Goal: Book appointment/travel/reservation

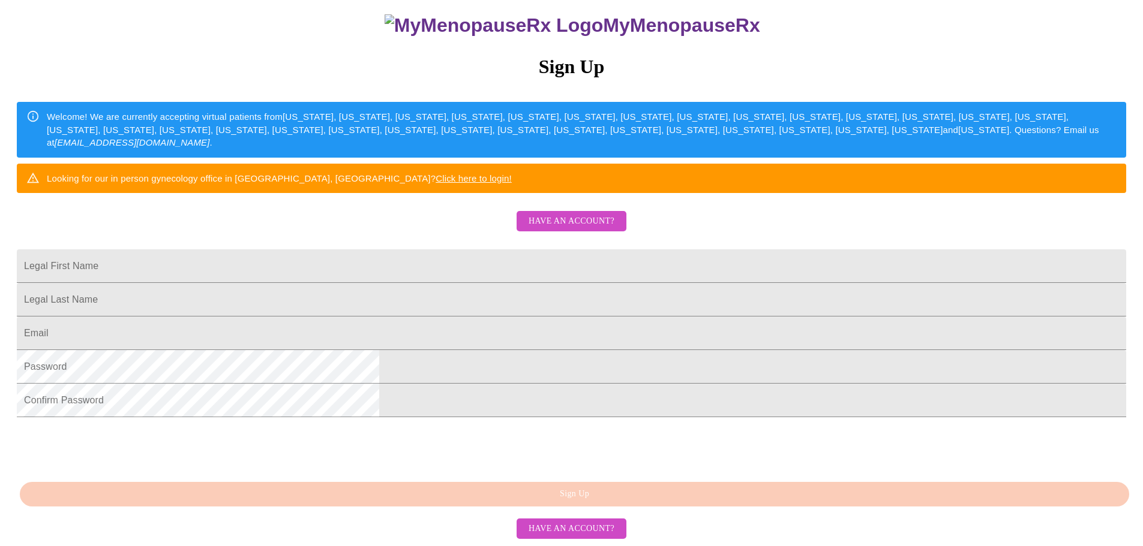
click at [572, 214] on span "Have an account?" at bounding box center [571, 221] width 86 height 15
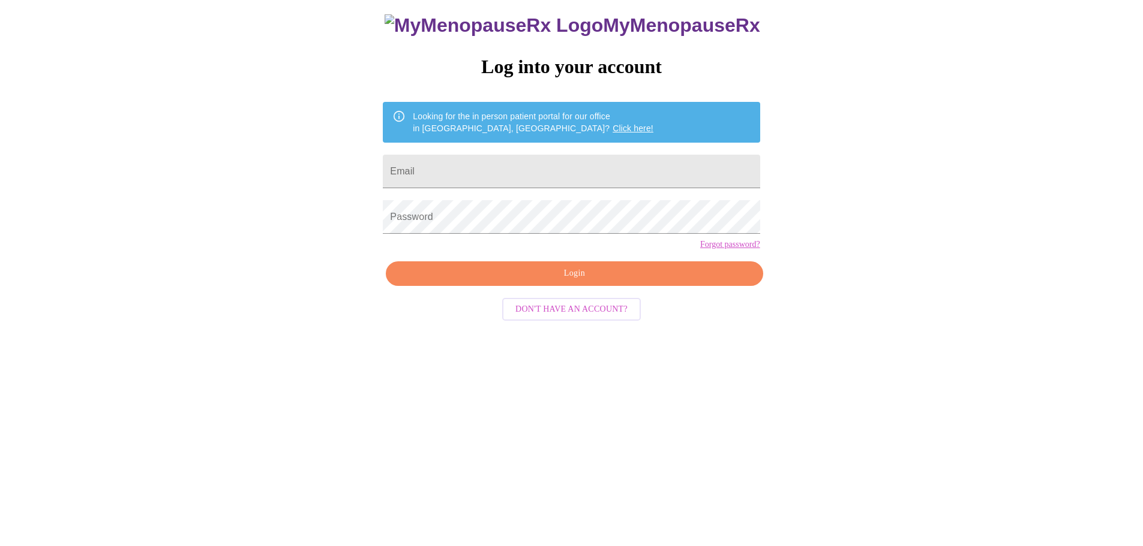
scroll to position [12, 0]
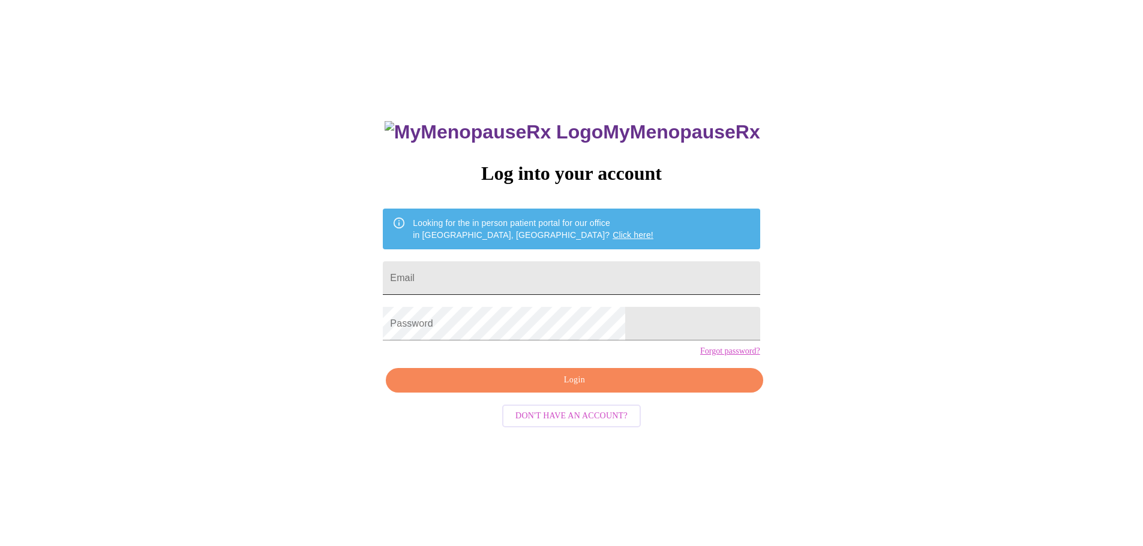
click at [496, 287] on input "Email" at bounding box center [571, 279] width 377 height 34
type input "chrismelissahome@gmail.com"
click at [573, 388] on span "Login" at bounding box center [573, 380] width 349 height 15
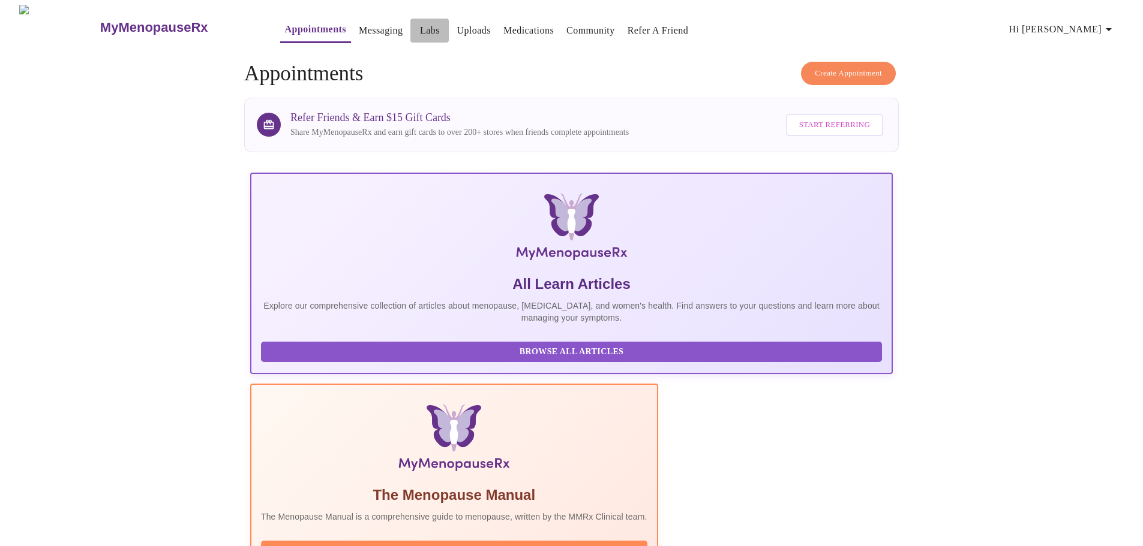
click at [420, 29] on link "Labs" at bounding box center [430, 30] width 20 height 17
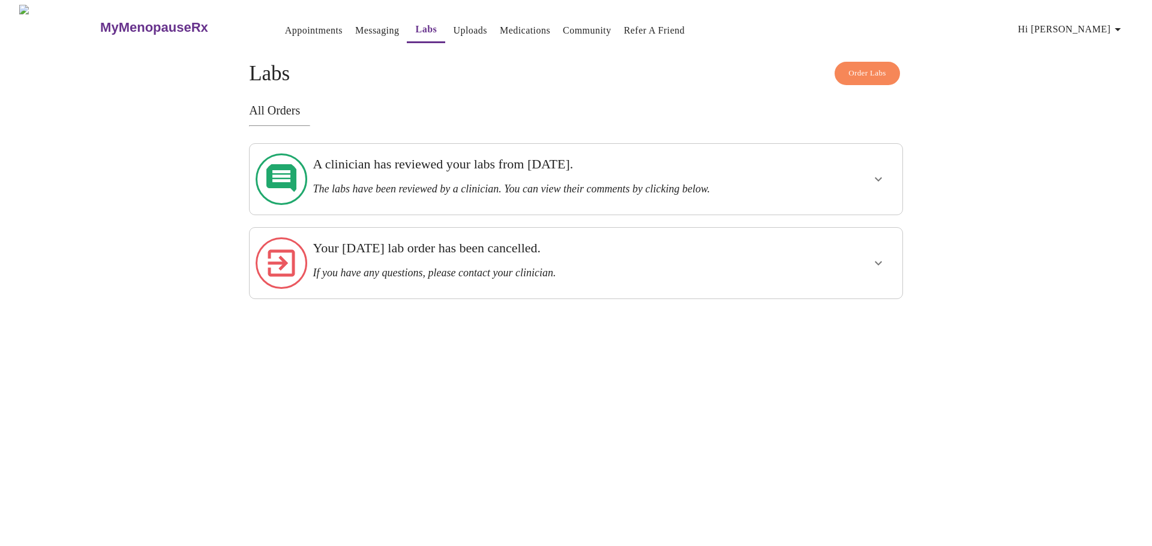
drag, startPoint x: 475, startPoint y: 178, endPoint x: 656, endPoint y: 179, distance: 180.5
click at [475, 183] on h3 "The labs have been reviewed by a clinician. You can view their comments by clic…" at bounding box center [543, 189] width 463 height 13
click at [876, 176] on icon "show more" at bounding box center [878, 179] width 14 height 14
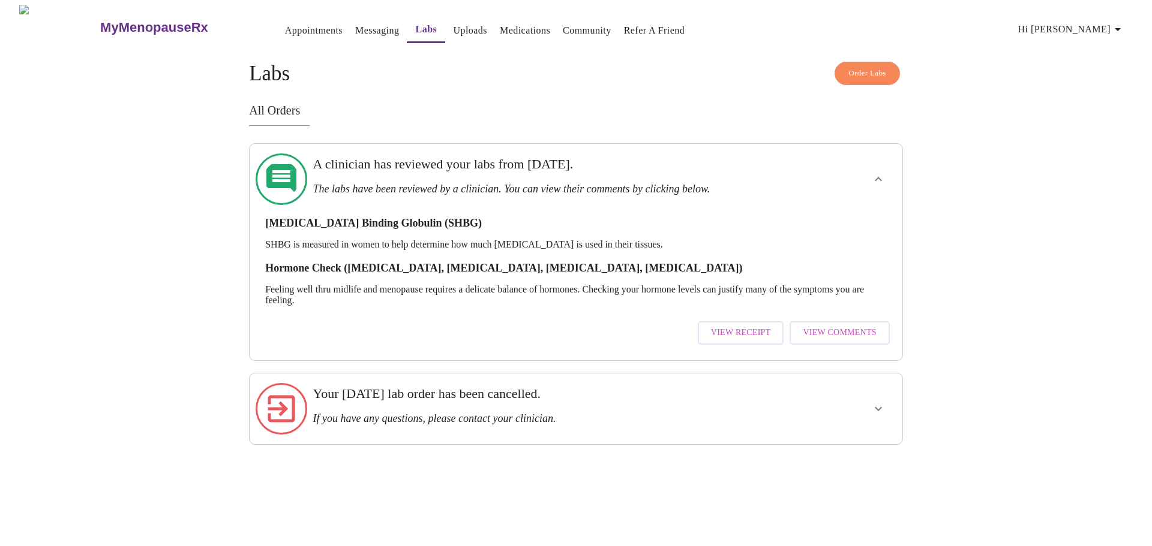
click at [841, 326] on span "View Comments" at bounding box center [839, 333] width 73 height 15
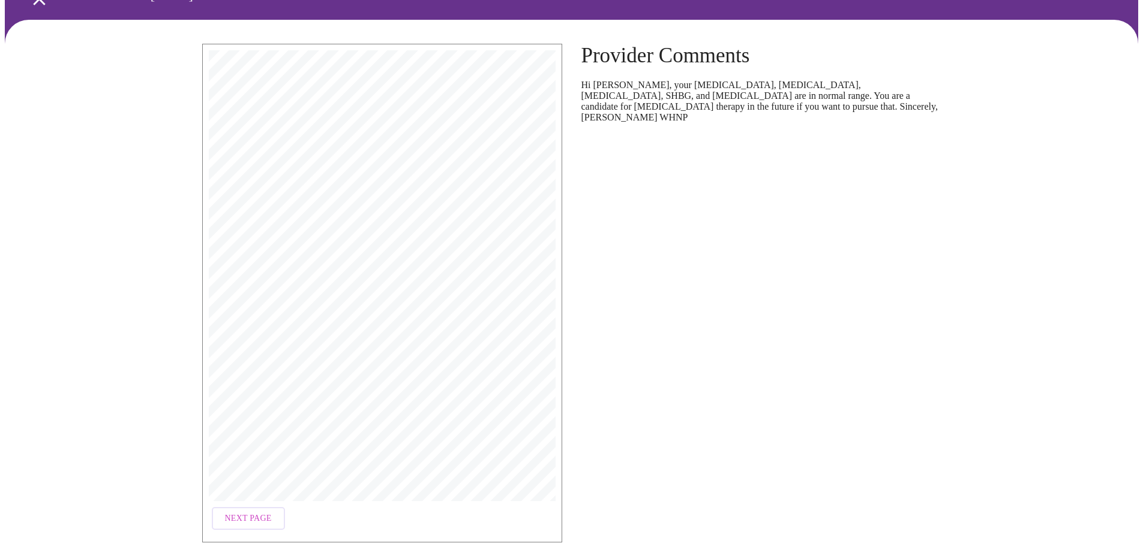
scroll to position [119, 0]
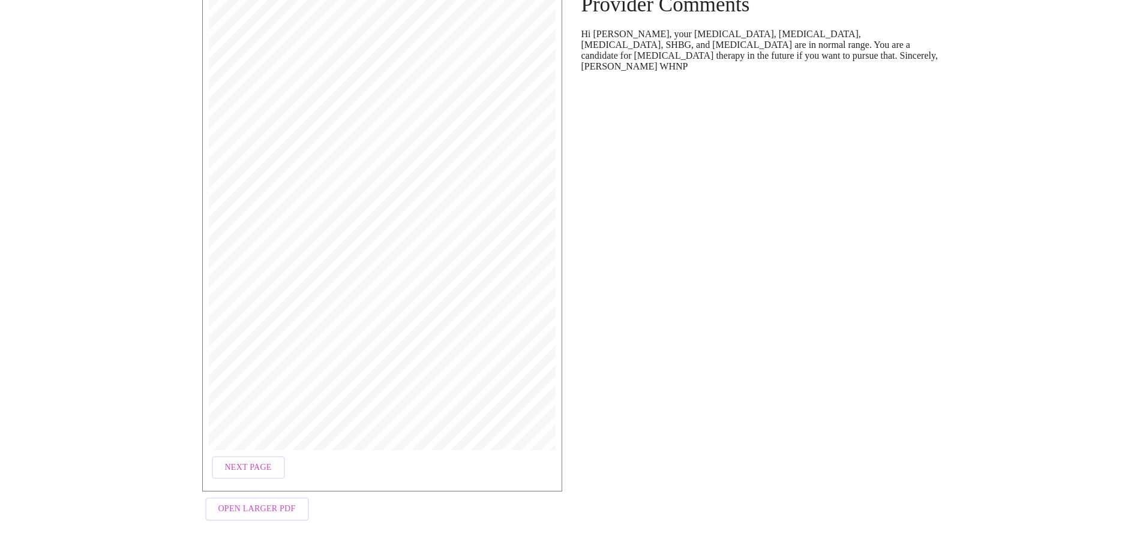
click at [259, 467] on span "Next Page" at bounding box center [248, 468] width 47 height 15
click at [325, 464] on span "Next Page" at bounding box center [346, 468] width 47 height 15
click at [281, 505] on span "Open Larger PDF" at bounding box center [256, 509] width 77 height 15
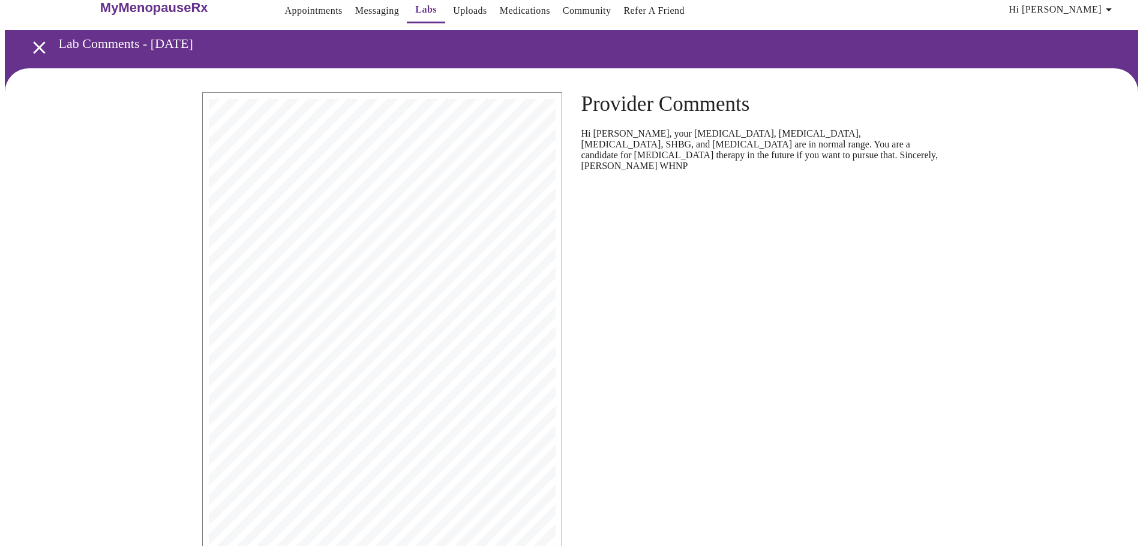
scroll to position [0, 0]
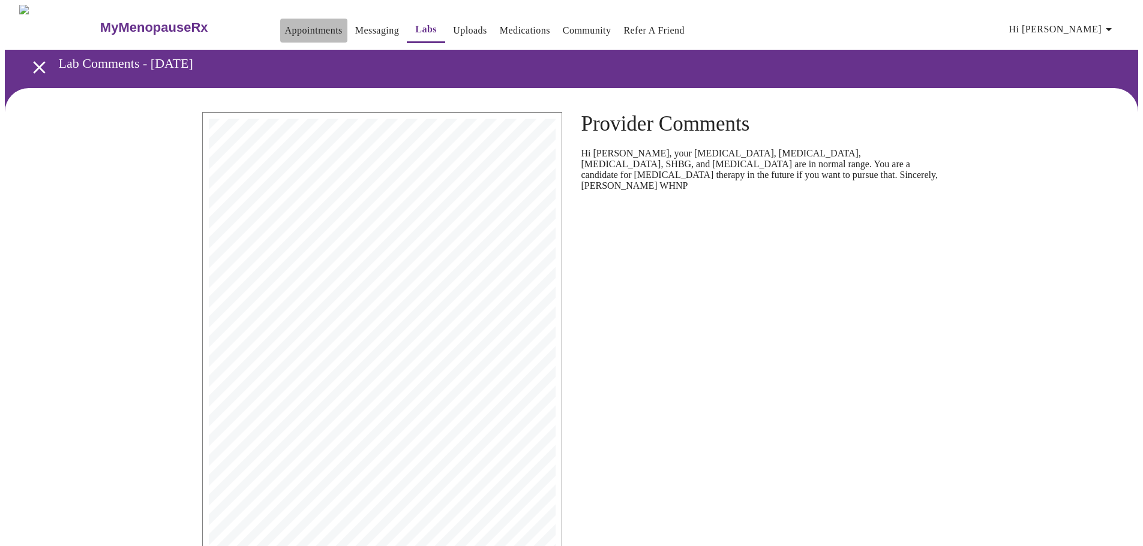
click at [297, 24] on link "Appointments" at bounding box center [314, 30] width 58 height 17
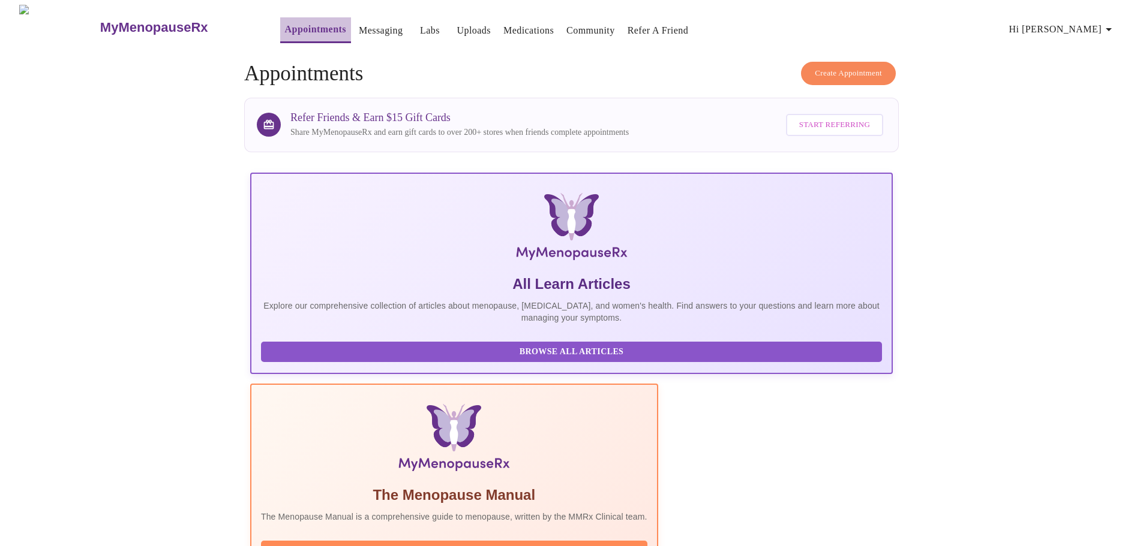
click at [304, 25] on link "Appointments" at bounding box center [315, 29] width 61 height 17
click at [815, 70] on span "Create Appointment" at bounding box center [848, 74] width 67 height 14
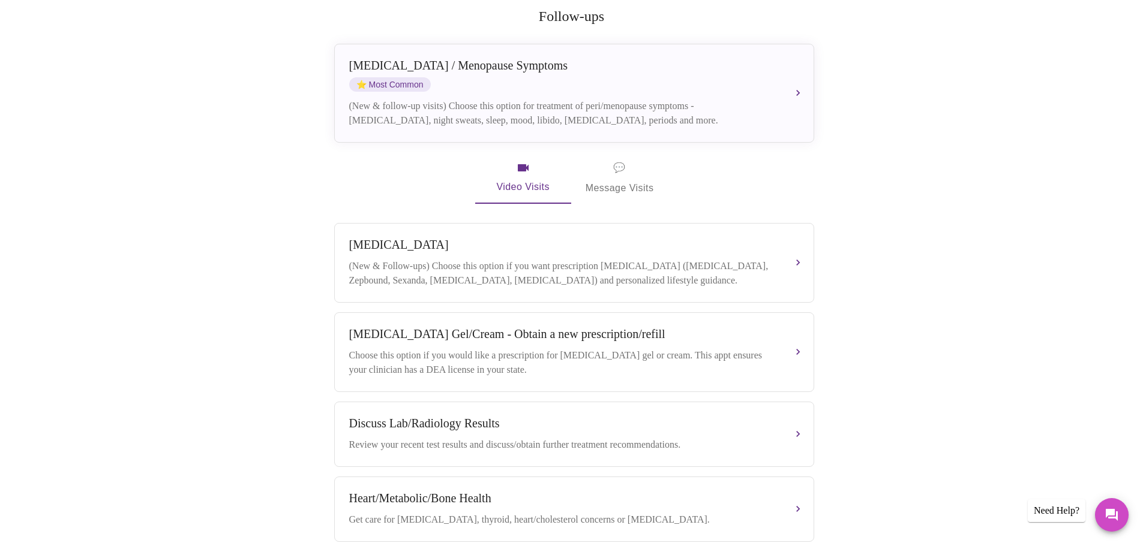
scroll to position [240, 0]
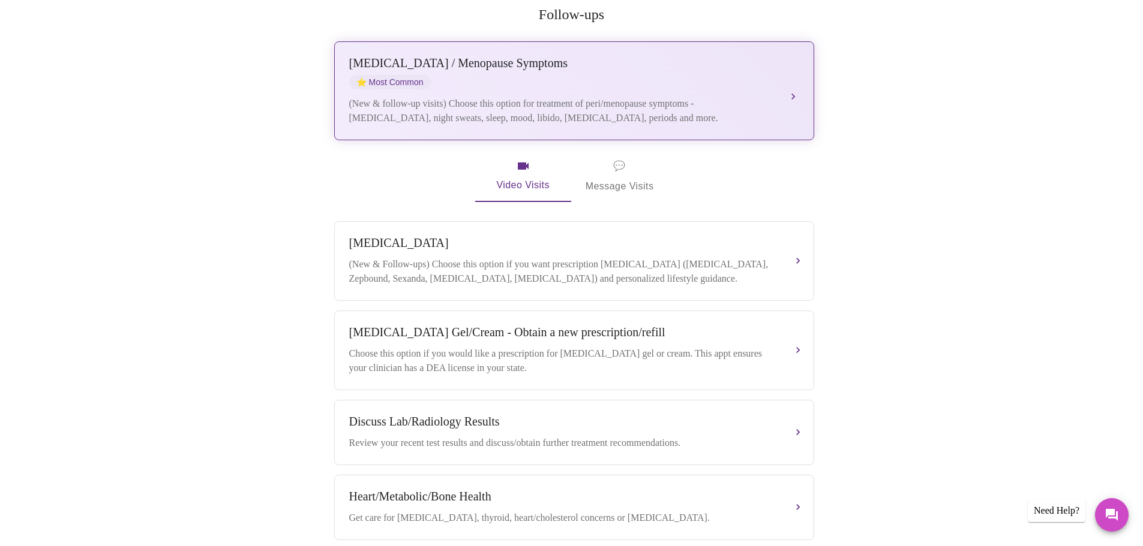
click at [789, 74] on button "[MEDICAL_DATA] / Menopause Symptoms ⭐ Most Common (New & follow-up visits) Choo…" at bounding box center [574, 90] width 480 height 99
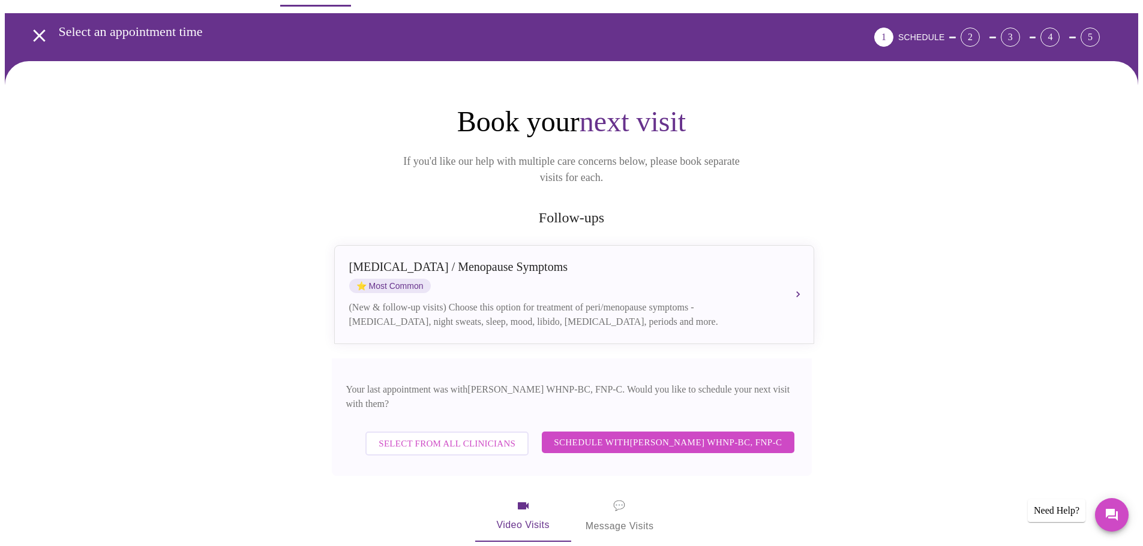
scroll to position [0, 0]
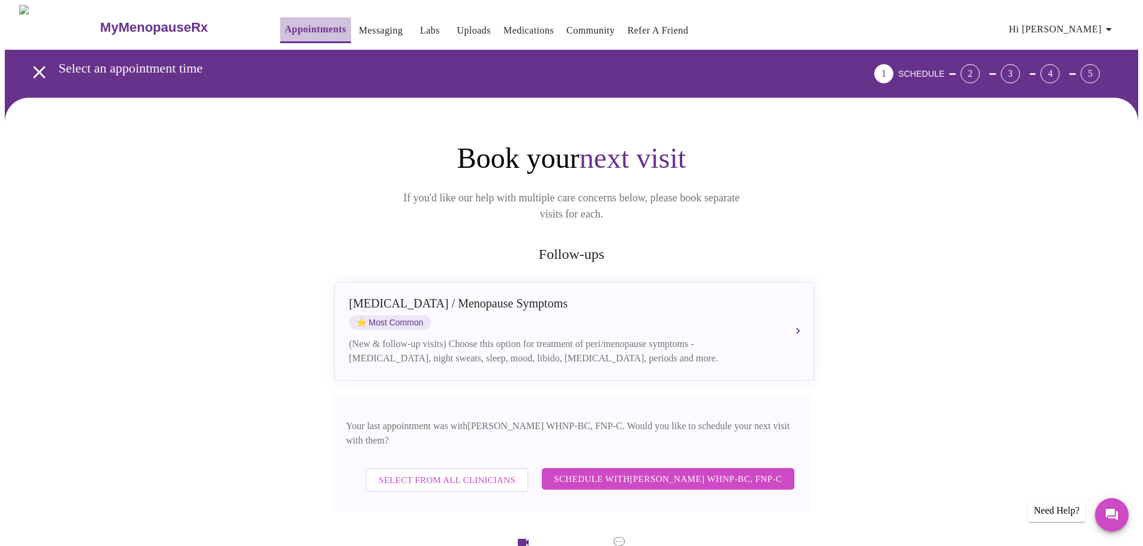
click at [293, 28] on link "Appointments" at bounding box center [315, 29] width 61 height 17
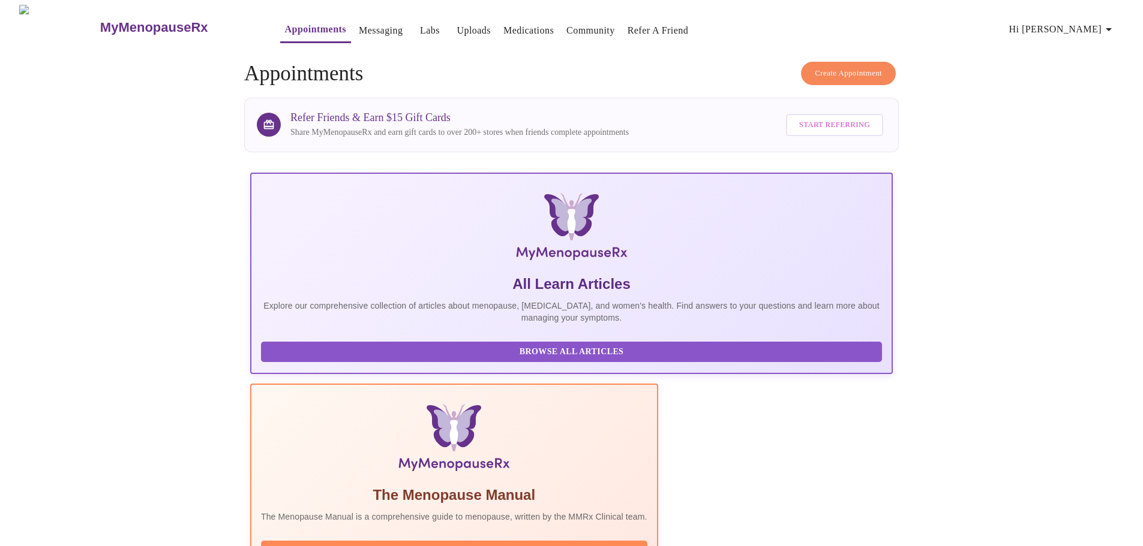
click at [813, 76] on button "Create Appointment" at bounding box center [848, 73] width 95 height 23
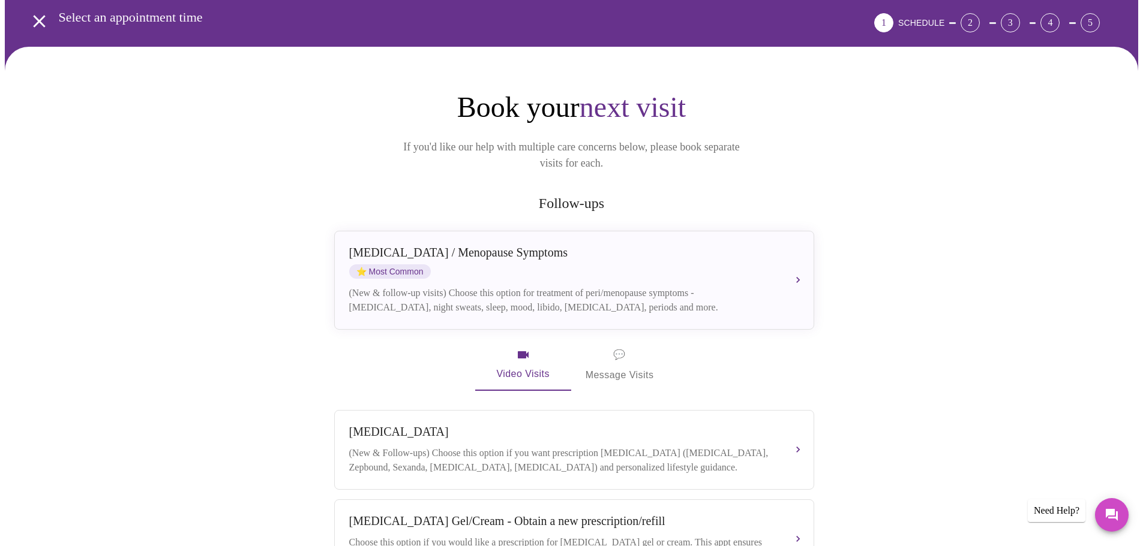
scroll to position [120, 0]
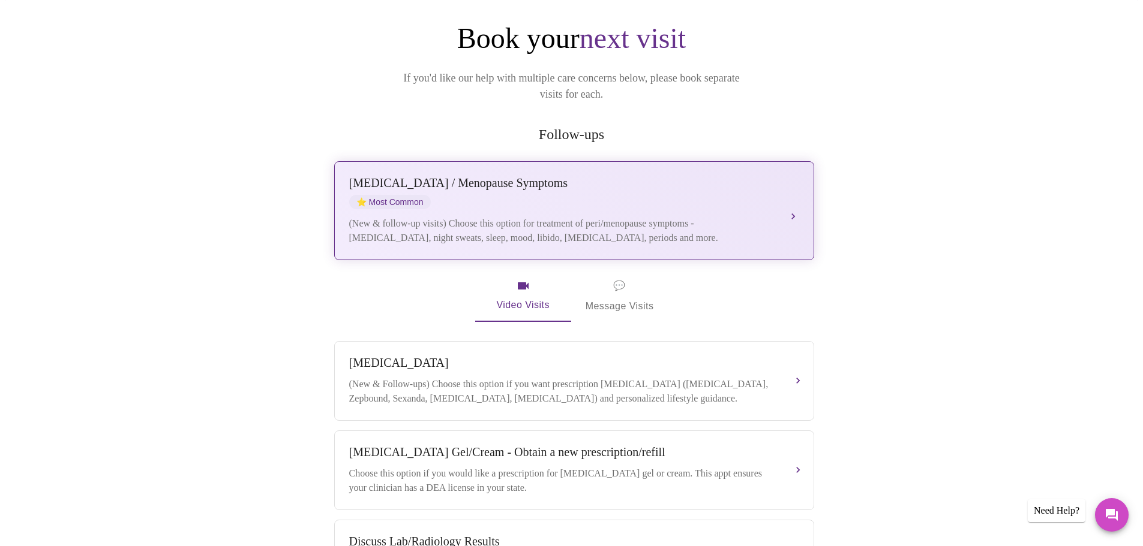
click at [746, 186] on div "[MEDICAL_DATA] / Menopause Symptoms ⭐ Most Common" at bounding box center [562, 192] width 426 height 33
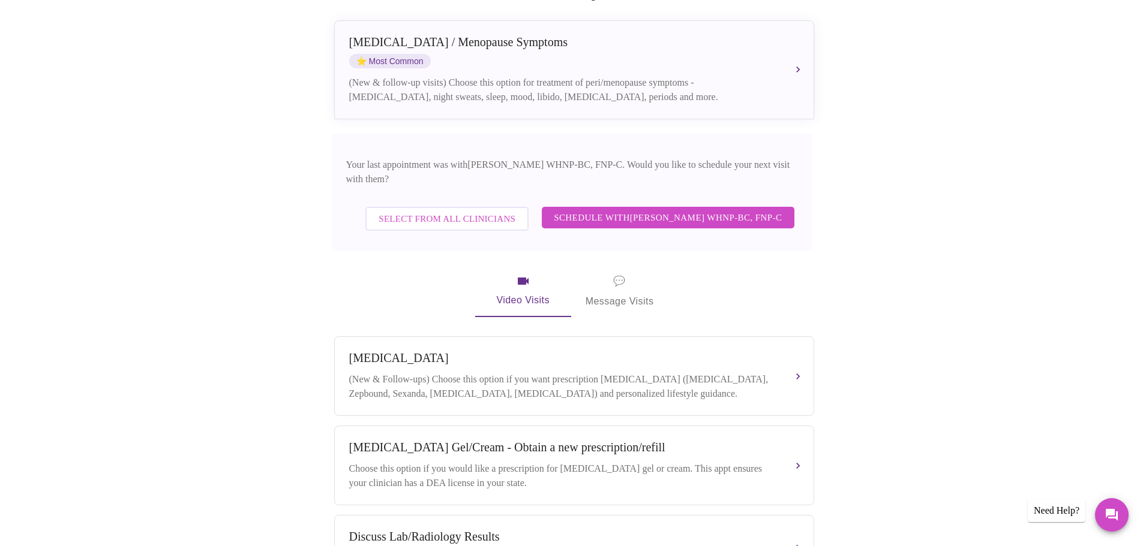
scroll to position [240, 0]
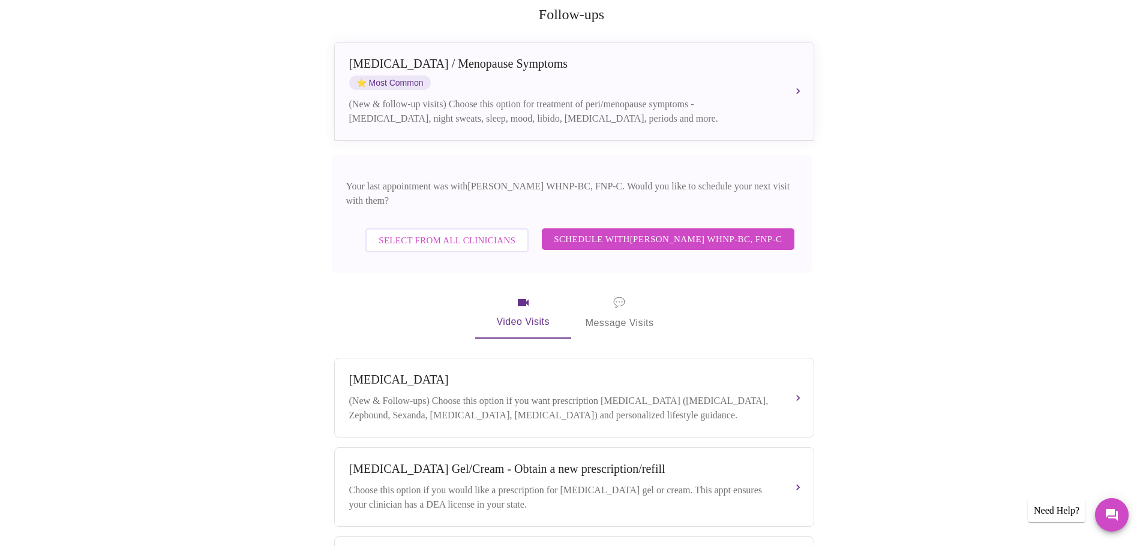
click at [739, 232] on span "Schedule with [PERSON_NAME] WHNP-BC, FNP-C" at bounding box center [668, 240] width 228 height 16
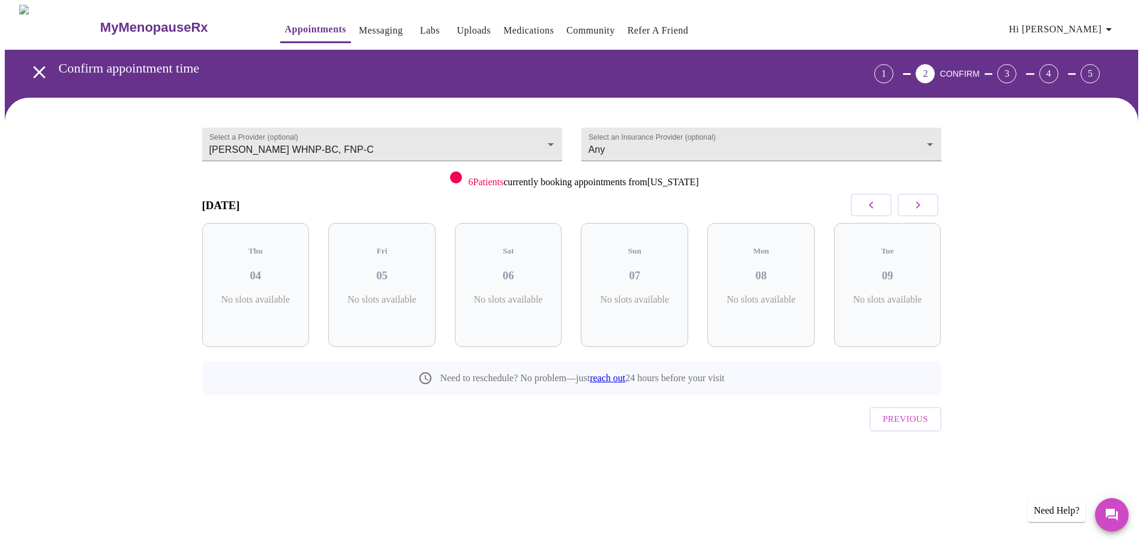
scroll to position [0, 0]
click at [914, 205] on button "button" at bounding box center [921, 205] width 41 height 23
click at [918, 205] on icon "button" at bounding box center [922, 205] width 14 height 14
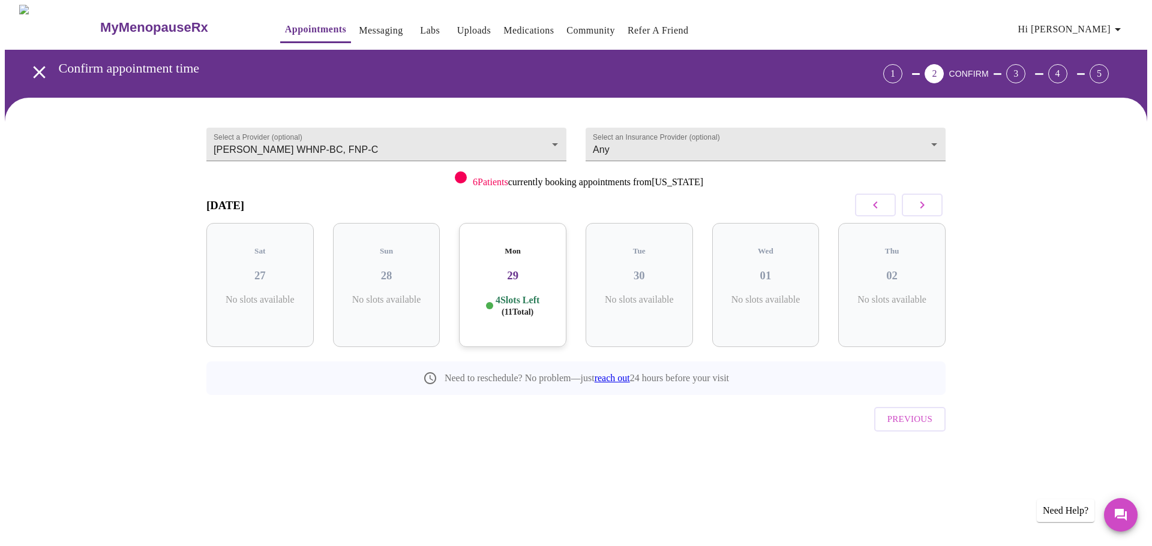
click at [918, 205] on icon "button" at bounding box center [922, 205] width 14 height 14
click at [913, 205] on button "button" at bounding box center [921, 205] width 41 height 23
click at [867, 202] on button "button" at bounding box center [875, 205] width 41 height 23
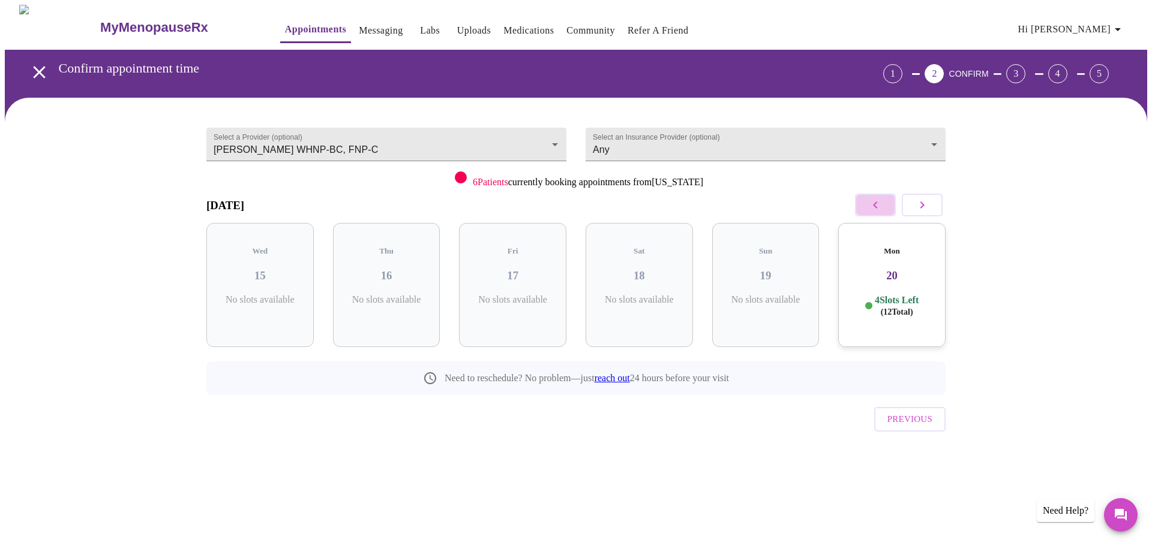
click at [867, 202] on button "button" at bounding box center [875, 205] width 41 height 23
click at [272, 294] on p "6 Slots Left ( 16 Total)" at bounding box center [265, 305] width 44 height 23
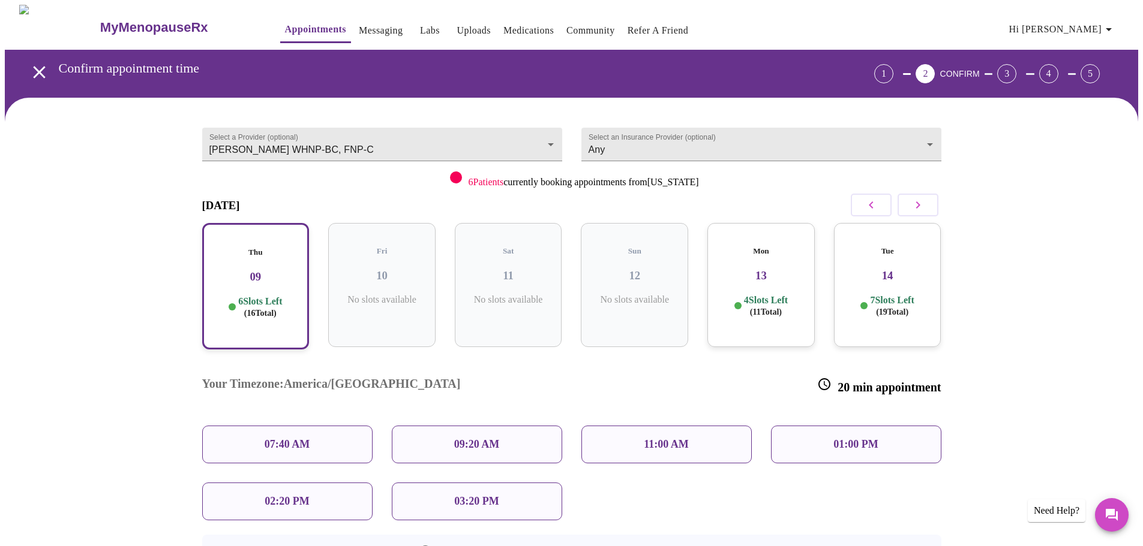
click at [695, 426] on div "11:00 AM" at bounding box center [666, 445] width 170 height 38
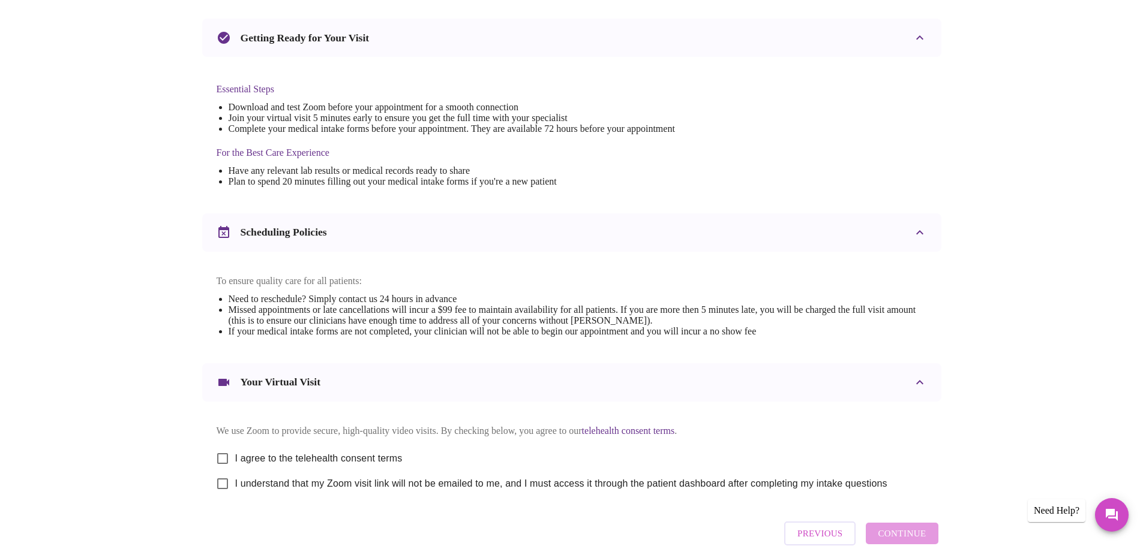
scroll to position [300, 0]
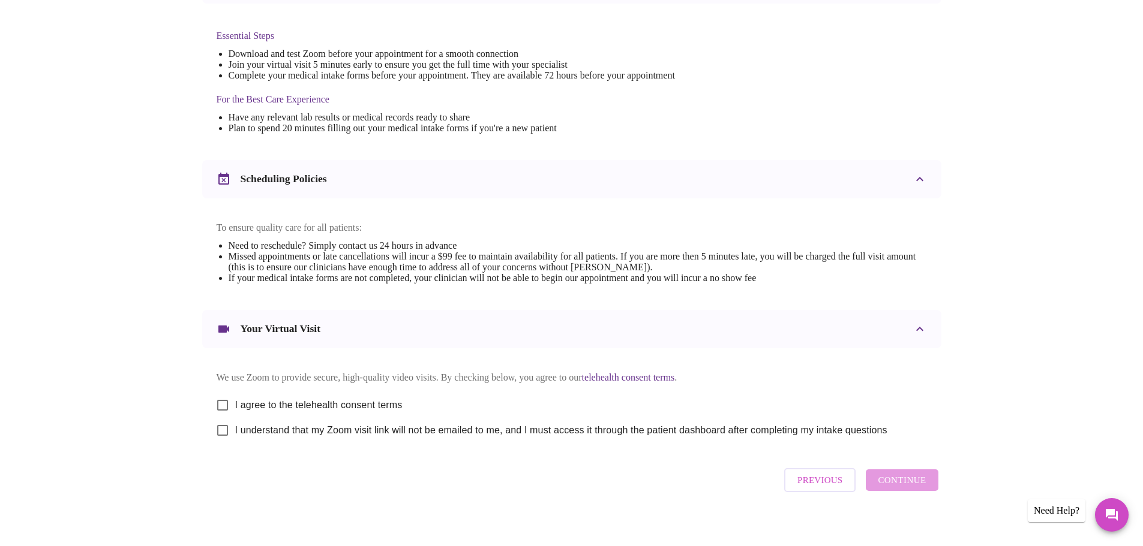
click at [232, 414] on input "I agree to the telehealth consent terms" at bounding box center [222, 405] width 25 height 25
checkbox input "true"
click at [221, 441] on input "I understand that my Zoom visit link will not be emailed to me, and I must acce…" at bounding box center [222, 430] width 25 height 25
checkbox input "true"
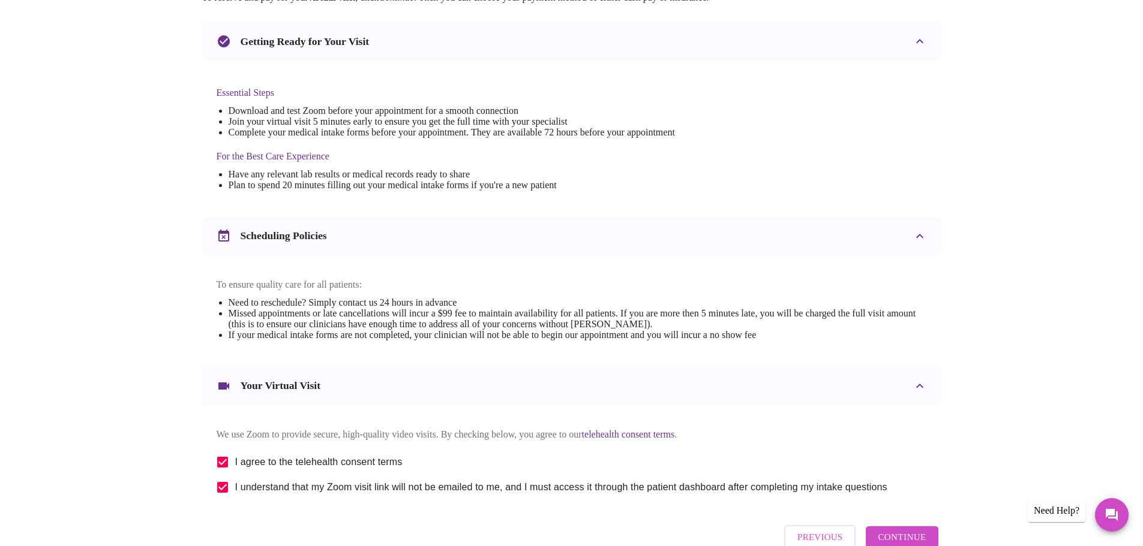
scroll to position [323, 0]
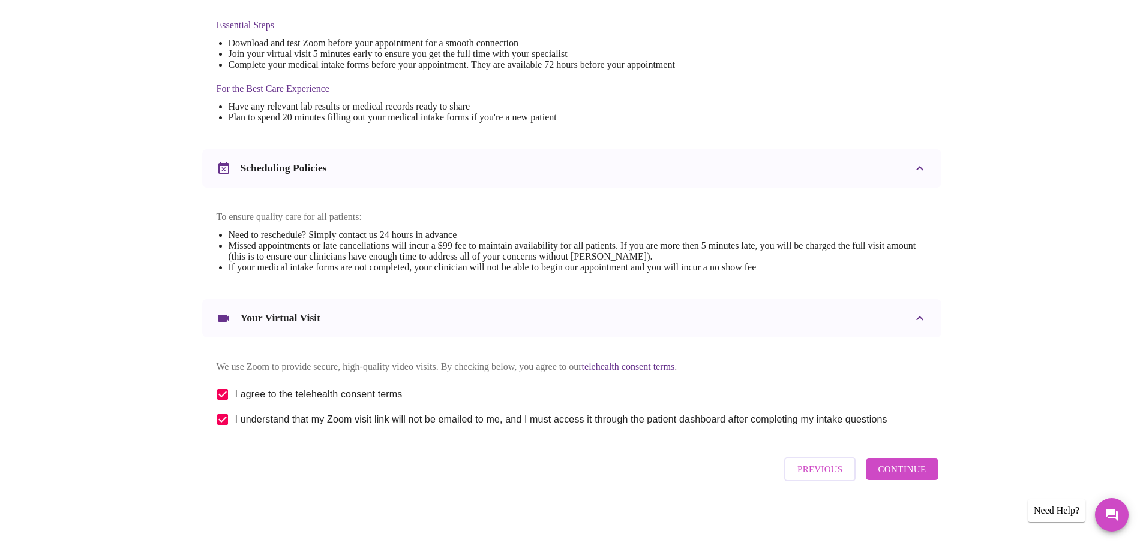
click at [922, 472] on span "Continue" at bounding box center [901, 470] width 48 height 16
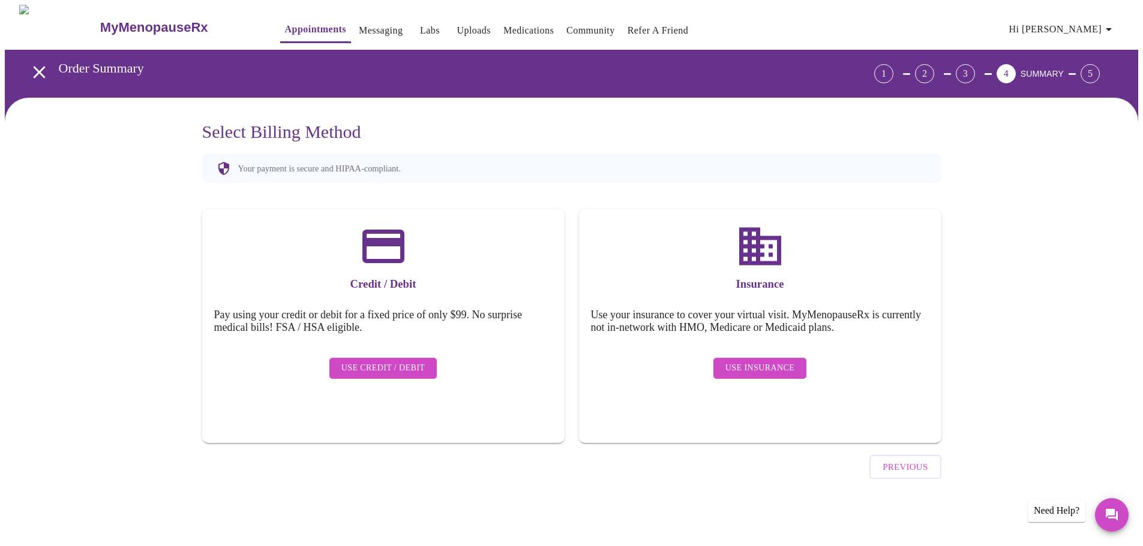
scroll to position [0, 0]
click at [341, 362] on button "Use Credit / Debit" at bounding box center [387, 368] width 108 height 21
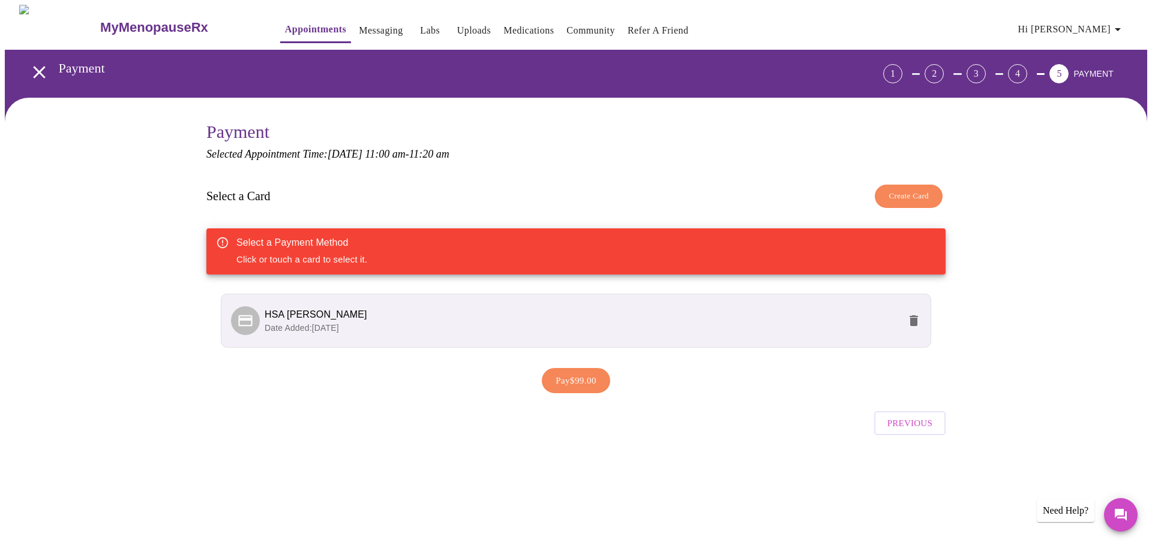
click at [575, 327] on p "Date Added: [DATE]" at bounding box center [582, 328] width 635 height 12
click at [260, 315] on div at bounding box center [248, 320] width 34 height 29
click at [570, 377] on span "Pay $99.00" at bounding box center [575, 381] width 41 height 16
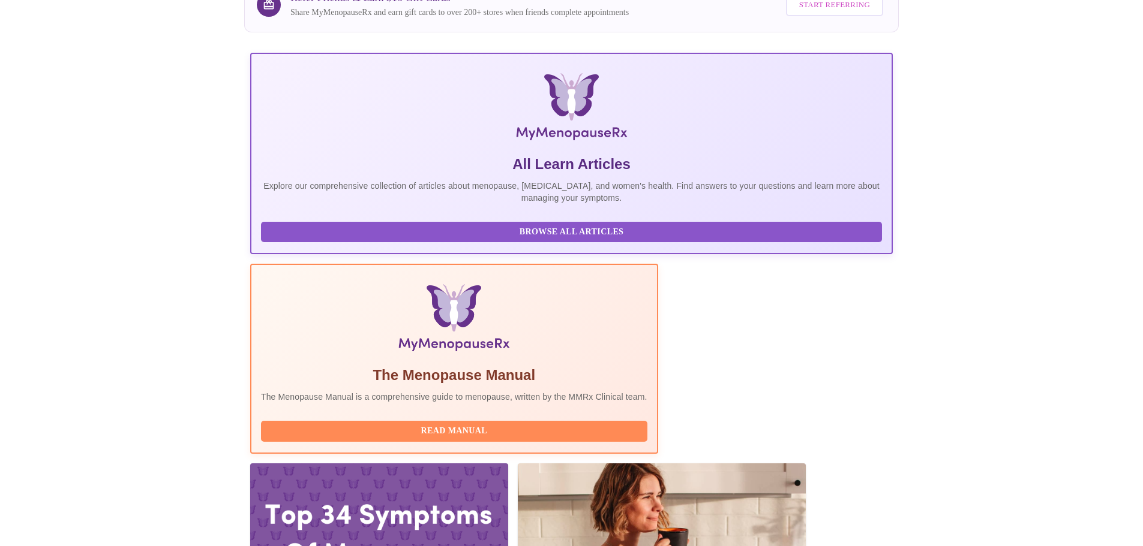
scroll to position [180, 0]
